Goal: Find specific page/section: Find specific page/section

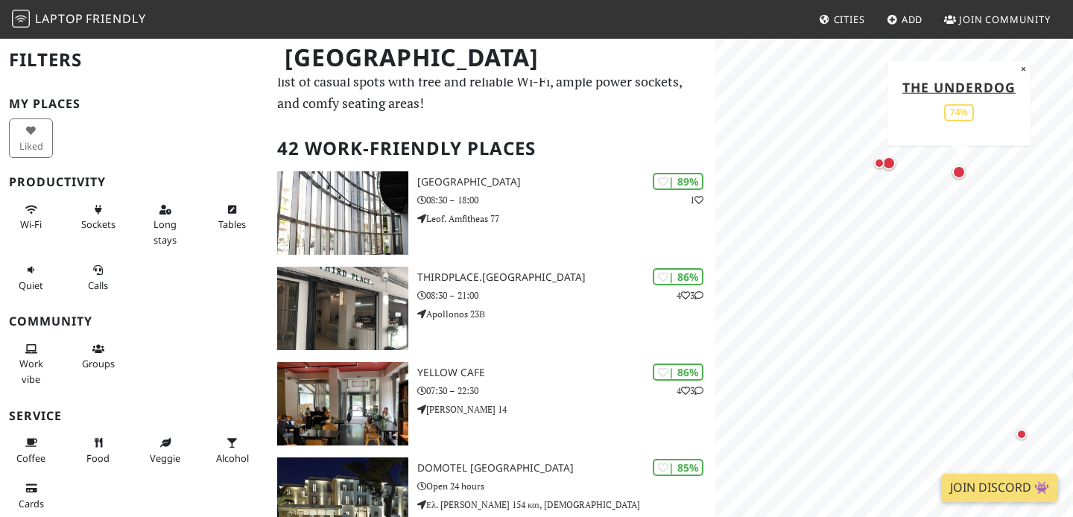
click at [961, 168] on div "Map marker" at bounding box center [958, 171] width 13 height 13
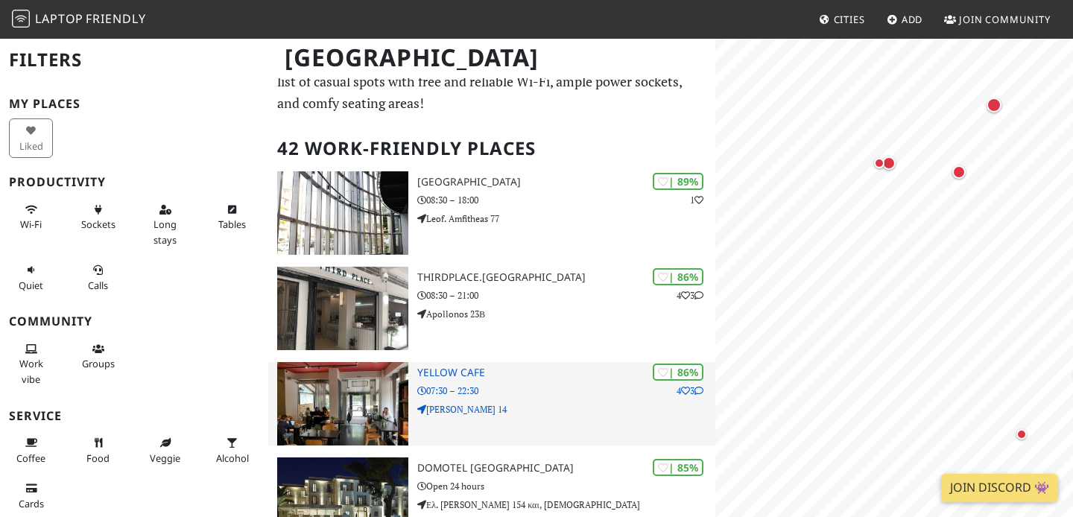
click at [565, 389] on p "07:30 – 22:30" at bounding box center [566, 391] width 298 height 14
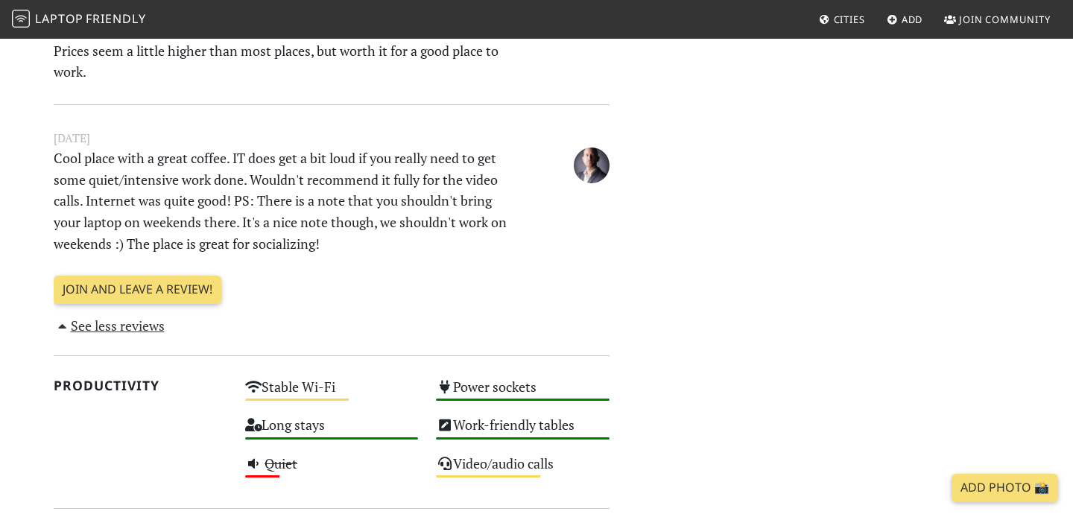
scroll to position [1573, 0]
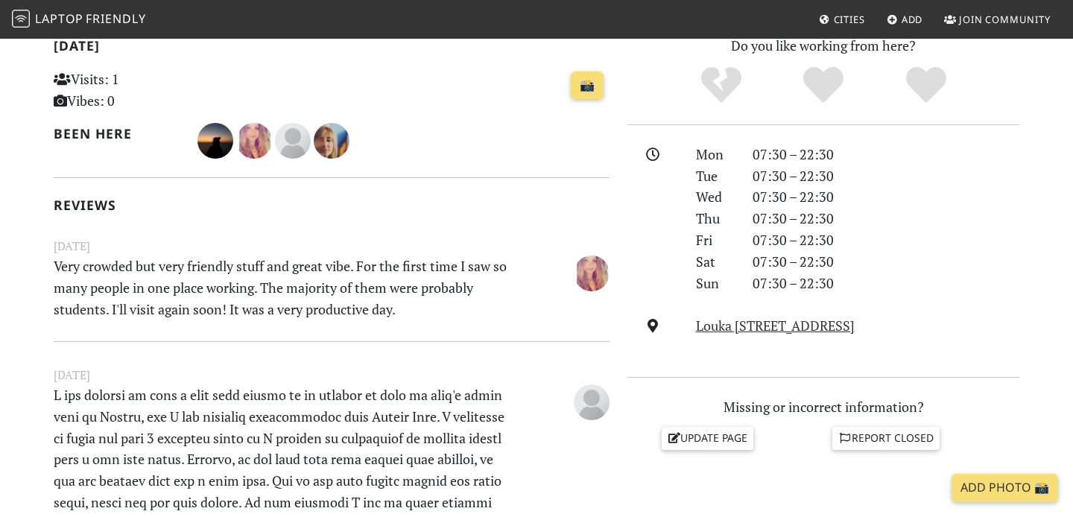
scroll to position [484, 0]
